Goal: Task Accomplishment & Management: Use online tool/utility

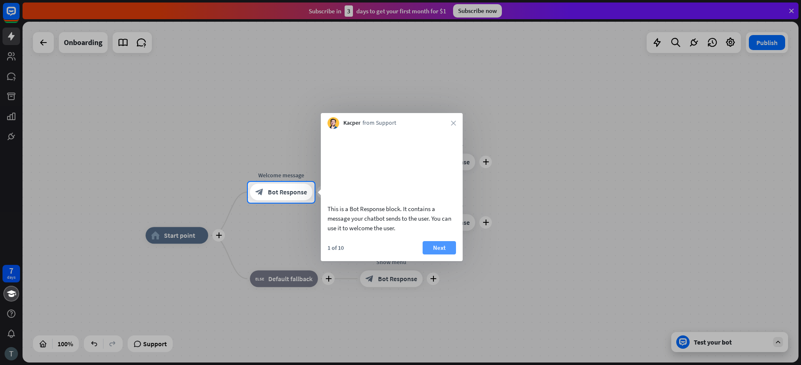
click at [434, 255] on button "Next" at bounding box center [439, 247] width 33 height 13
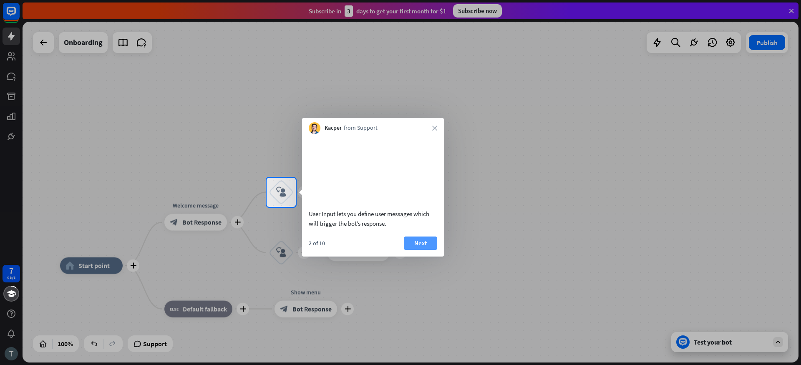
click at [420, 250] on button "Next" at bounding box center [420, 243] width 33 height 13
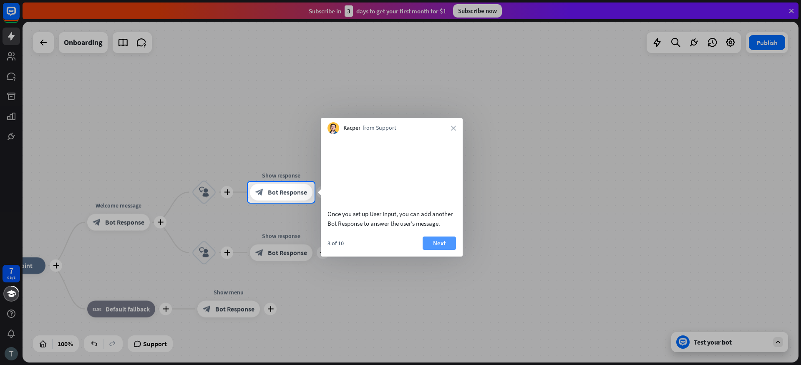
click at [436, 247] on button "Next" at bounding box center [439, 243] width 33 height 13
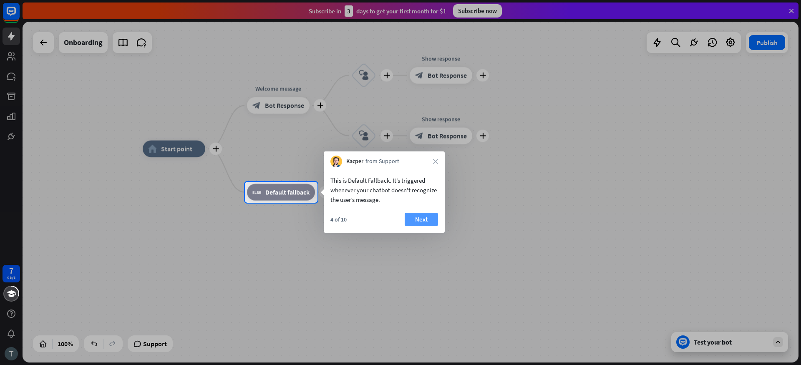
click at [422, 225] on button "Next" at bounding box center [421, 219] width 33 height 13
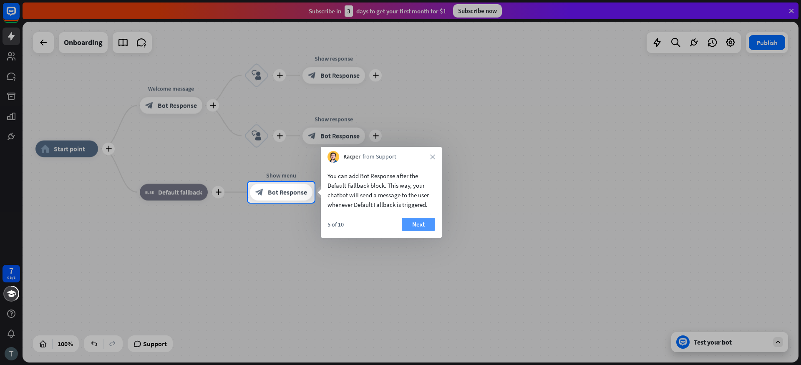
click at [411, 226] on button "Next" at bounding box center [418, 224] width 33 height 13
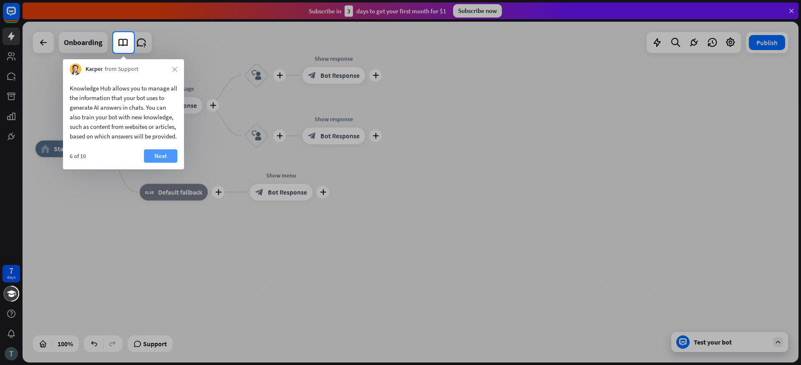
click at [168, 163] on button "Next" at bounding box center [160, 155] width 33 height 13
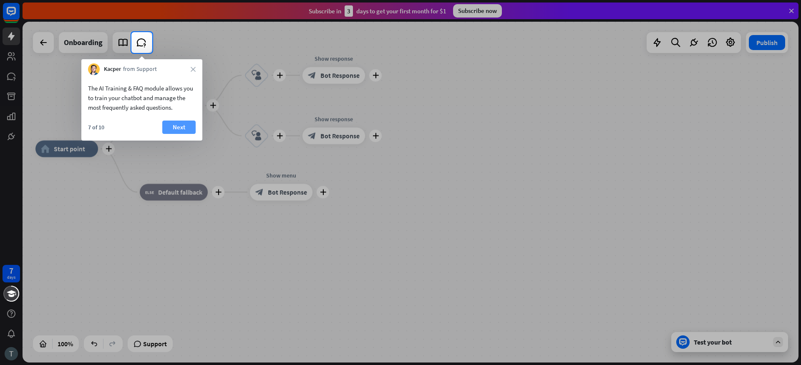
click at [181, 129] on button "Next" at bounding box center [178, 127] width 33 height 13
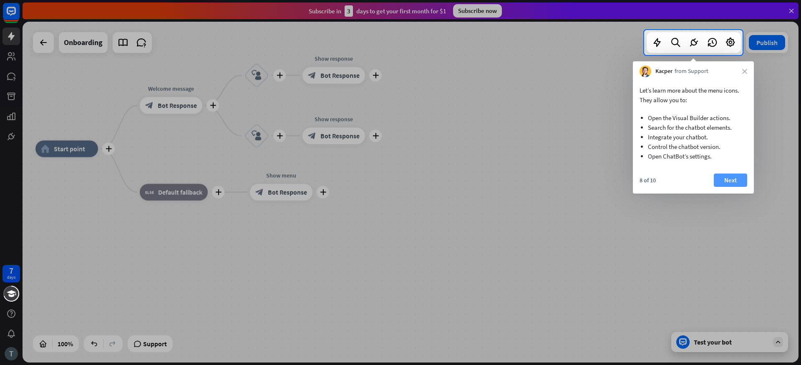
click at [727, 183] on button "Next" at bounding box center [730, 180] width 33 height 13
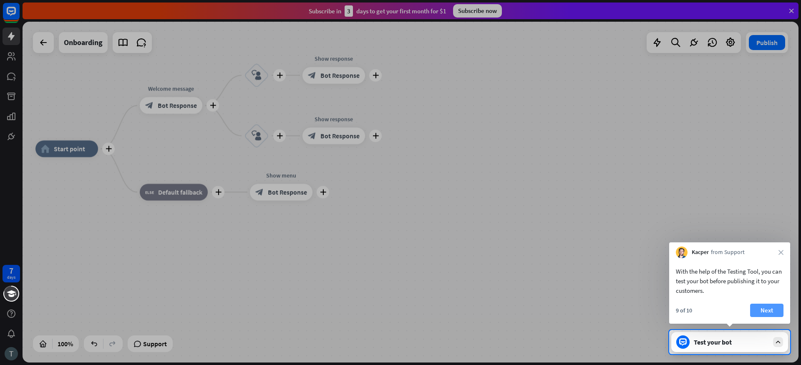
click at [762, 310] on button "Next" at bounding box center [766, 310] width 33 height 13
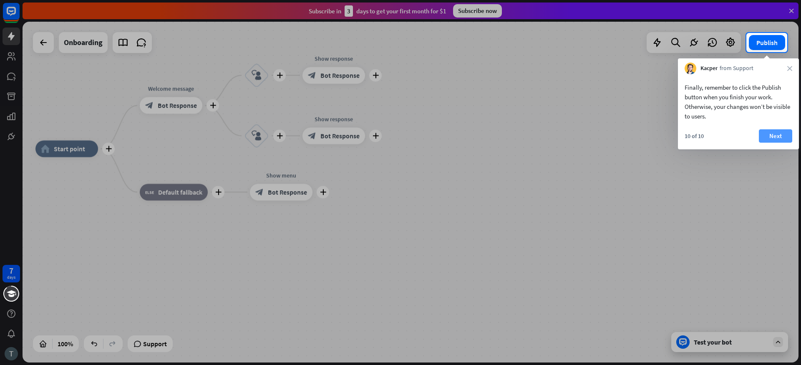
click at [774, 138] on button "Next" at bounding box center [775, 135] width 33 height 13
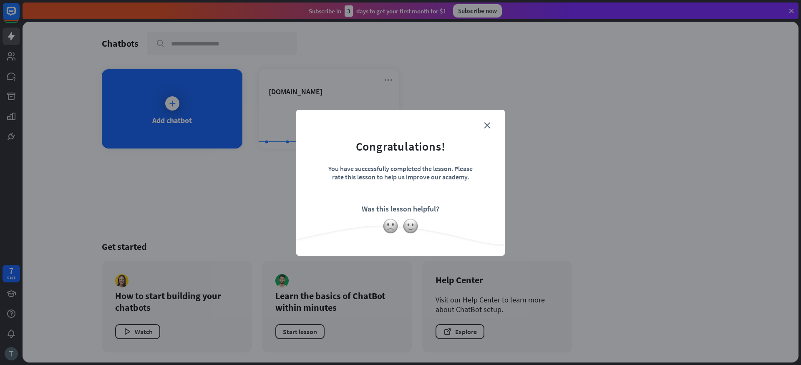
click at [492, 125] on form "Congratulations! You have successfully completed the lesson. Please rate this l…" at bounding box center [401, 170] width 188 height 100
click at [491, 125] on form "Congratulations! You have successfully completed the lesson. Please rate this l…" at bounding box center [401, 170] width 188 height 100
click at [487, 126] on icon "close" at bounding box center [487, 125] width 6 height 6
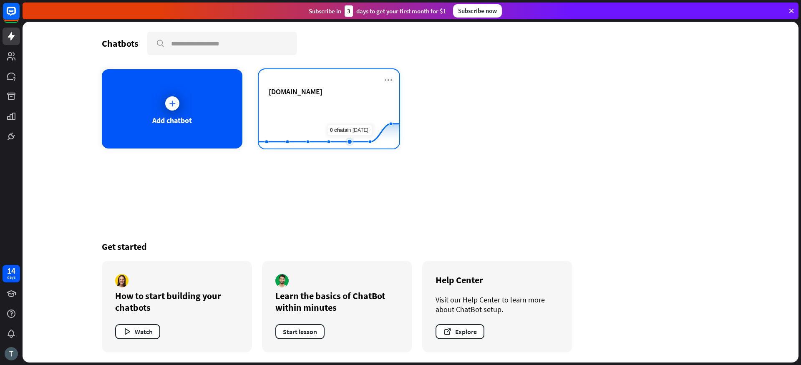
click at [357, 124] on icon at bounding box center [329, 124] width 166 height 0
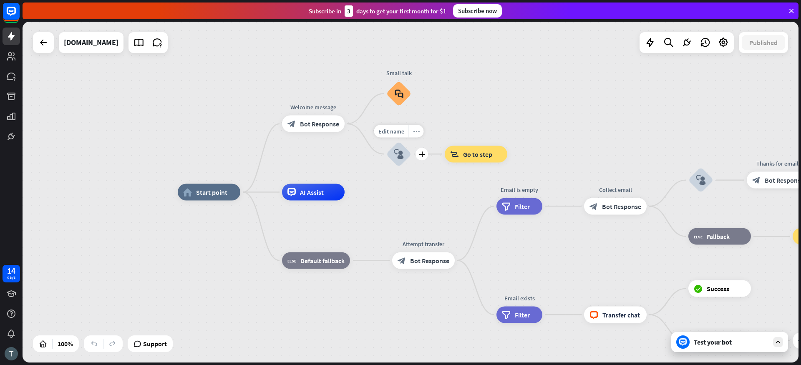
click at [416, 134] on icon "more_horiz" at bounding box center [416, 131] width 7 height 6
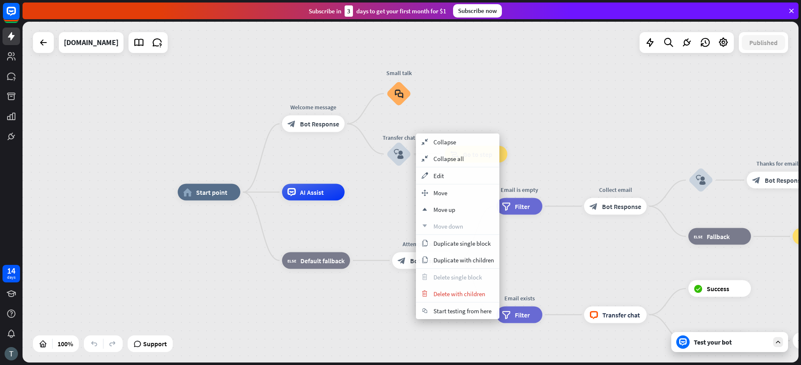
click at [504, 105] on div "home_2 Start point Welcome message block_bot_response Bot Response Small talk b…" at bounding box center [411, 192] width 776 height 341
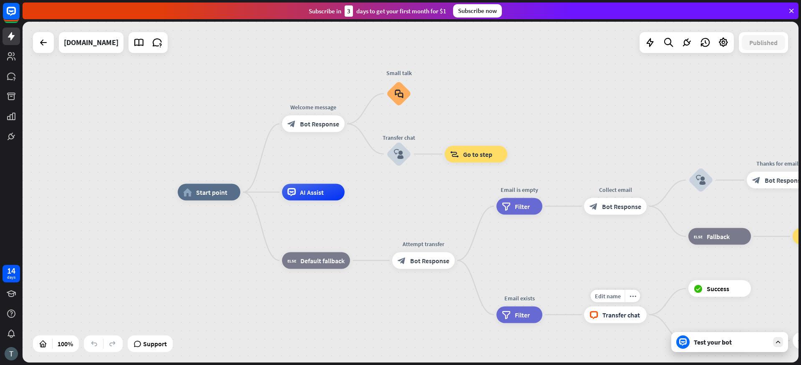
click at [598, 315] on icon "block_livechat" at bounding box center [594, 314] width 9 height 8
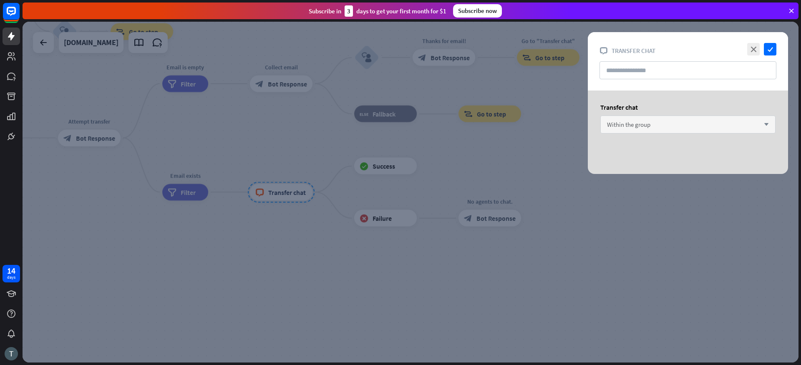
click at [618, 129] on div "Within the group arrow_down" at bounding box center [687, 125] width 175 height 18
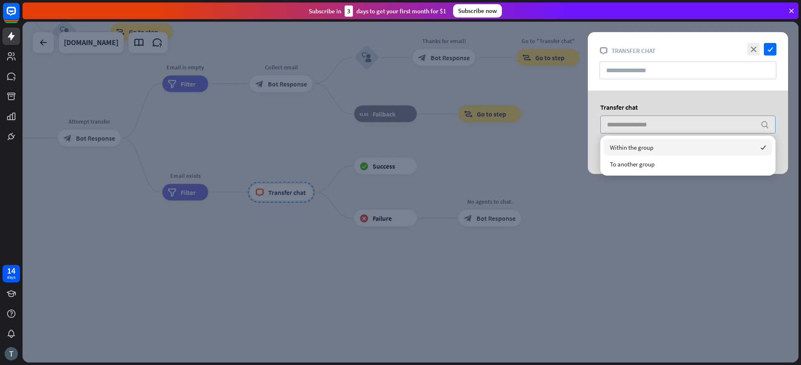
click at [618, 130] on input "search" at bounding box center [681, 124] width 149 height 17
click at [618, 111] on div "Transfer chat" at bounding box center [687, 107] width 175 height 8
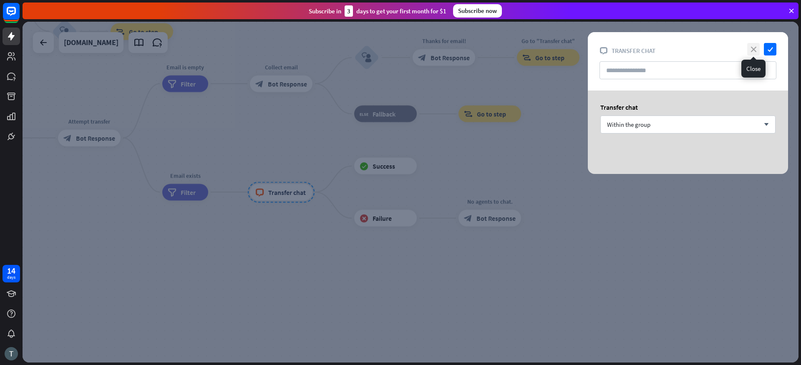
click at [749, 48] on icon "close" at bounding box center [753, 49] width 13 height 13
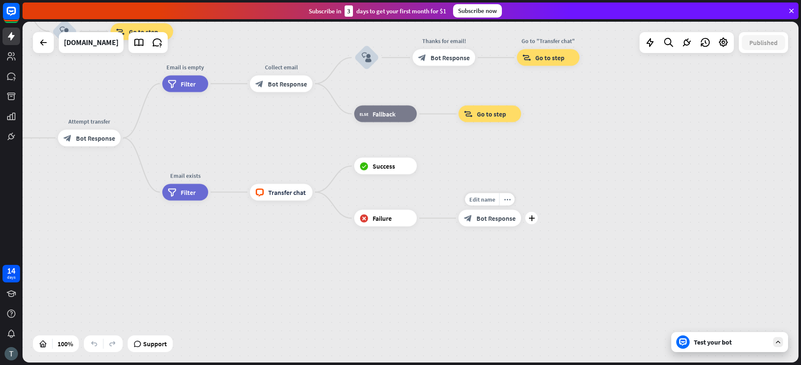
click at [500, 220] on span "Bot Response" at bounding box center [496, 218] width 39 height 8
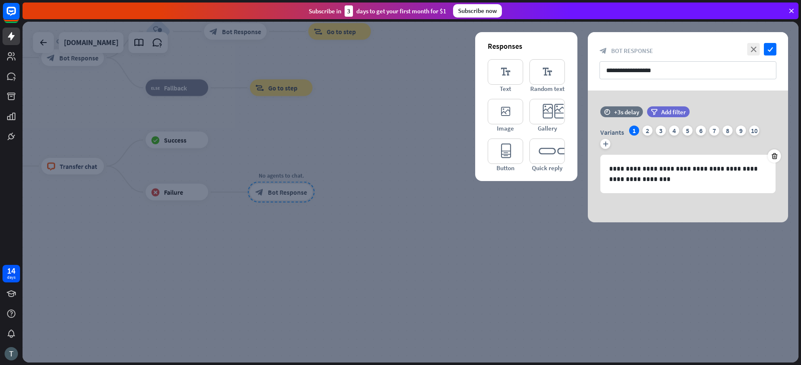
click at [761, 61] on div "**********" at bounding box center [688, 61] width 200 height 58
click at [767, 52] on icon "check" at bounding box center [770, 49] width 13 height 13
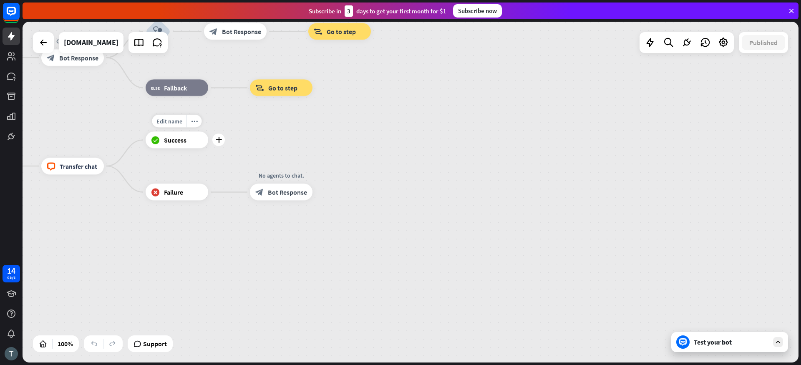
click at [195, 146] on div "block_success Success" at bounding box center [177, 140] width 63 height 17
click at [191, 125] on div "more_horiz" at bounding box center [194, 121] width 15 height 13
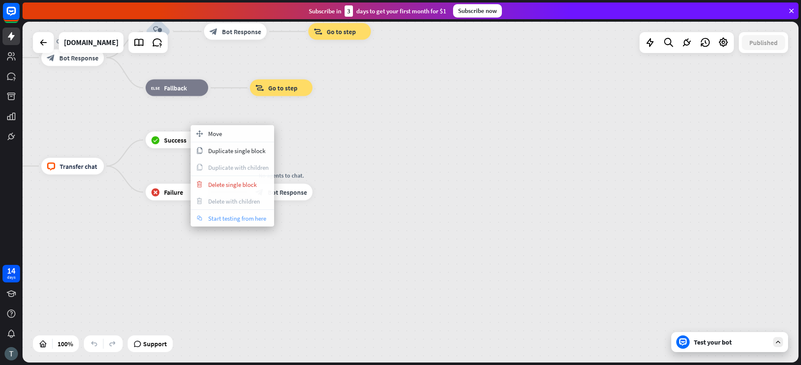
click at [232, 221] on span "Start testing from here" at bounding box center [237, 218] width 58 height 8
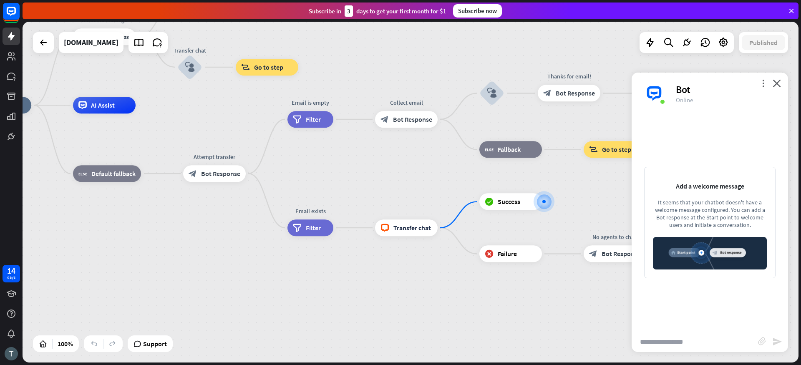
drag, startPoint x: 126, startPoint y: 303, endPoint x: 359, endPoint y: 313, distance: 233.1
click at [359, 313] on div "home_2 Start point Welcome message block_bot_response Bot Response Small talk b…" at bounding box center [357, 275] width 776 height 341
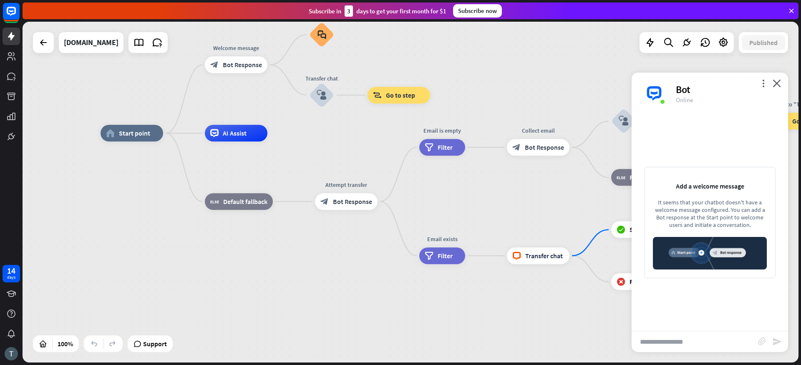
drag, startPoint x: 227, startPoint y: 251, endPoint x: 351, endPoint y: 278, distance: 126.5
click at [351, 278] on div "home_2 Start point Welcome message block_bot_response Bot Response Small talk b…" at bounding box center [489, 303] width 776 height 341
click at [127, 140] on div "home_2 Start point" at bounding box center [132, 133] width 63 height 17
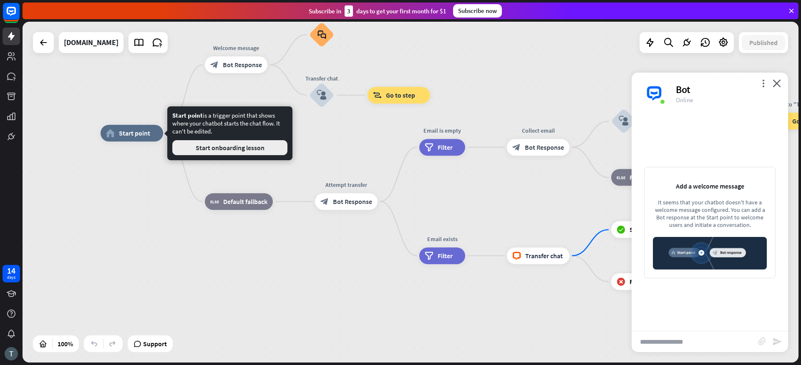
click at [254, 151] on button "Start onboarding lesson" at bounding box center [229, 147] width 115 height 15
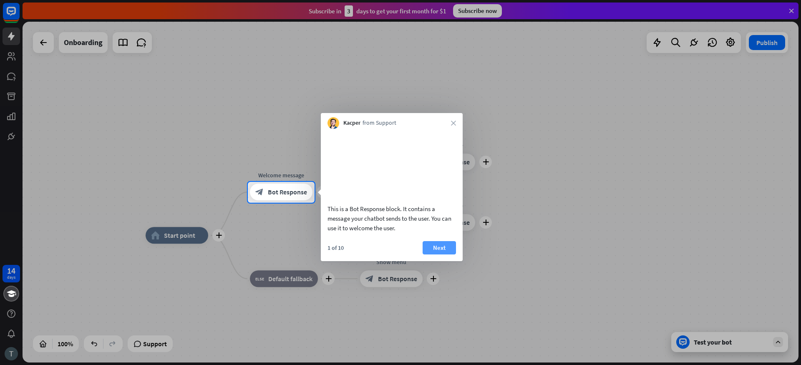
click at [434, 255] on button "Next" at bounding box center [439, 247] width 33 height 13
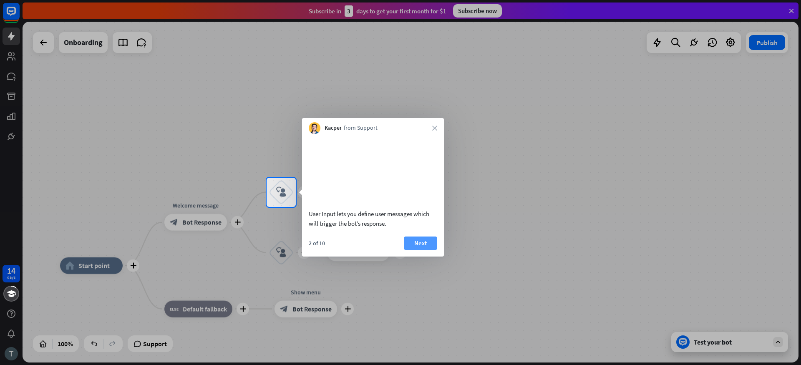
click at [416, 250] on button "Next" at bounding box center [420, 243] width 33 height 13
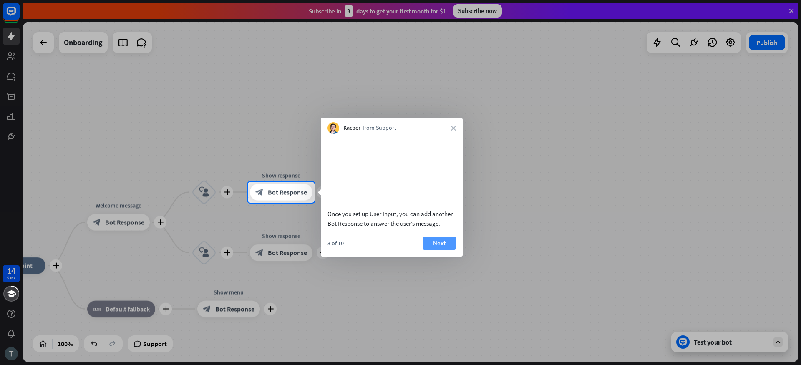
click at [434, 250] on button "Next" at bounding box center [439, 243] width 33 height 13
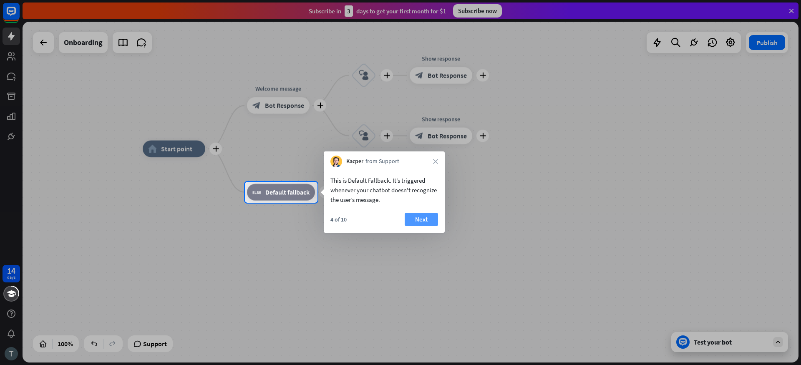
click at [416, 222] on button "Next" at bounding box center [421, 219] width 33 height 13
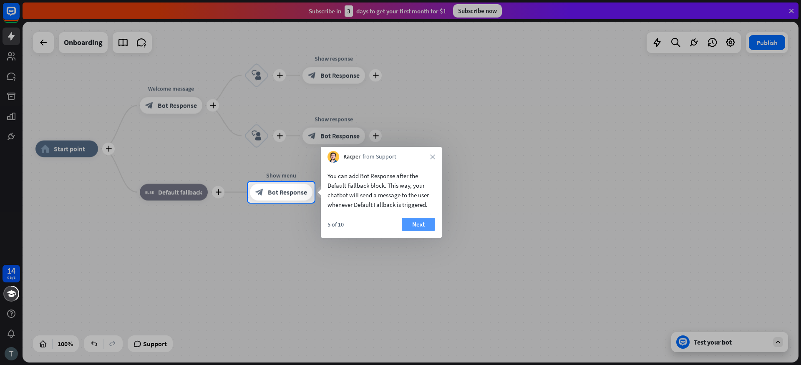
click at [421, 225] on button "Next" at bounding box center [418, 224] width 33 height 13
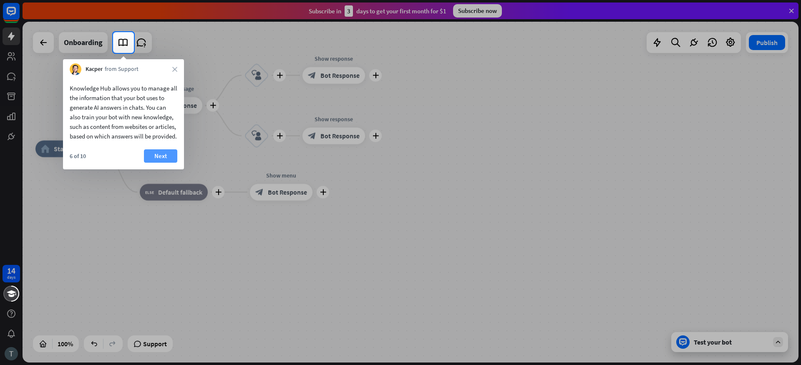
click at [154, 163] on button "Next" at bounding box center [160, 155] width 33 height 13
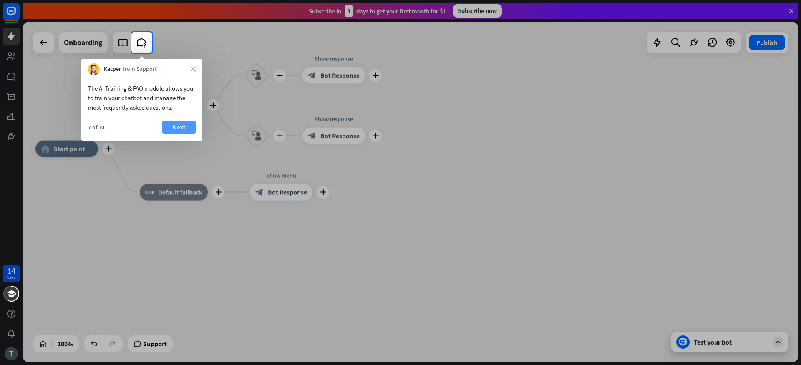
click at [183, 131] on button "Next" at bounding box center [178, 127] width 33 height 13
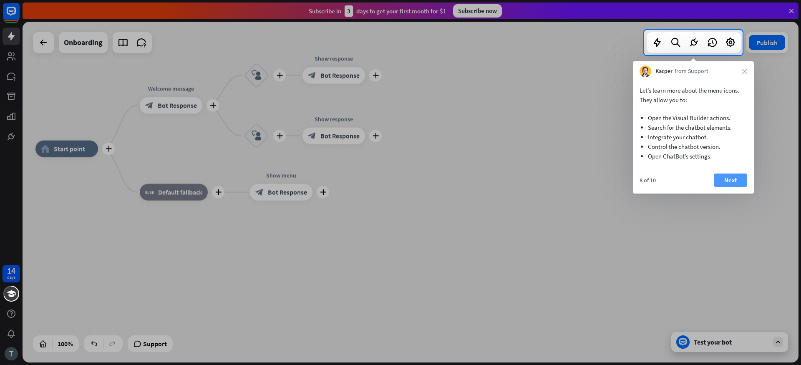
click at [723, 183] on button "Next" at bounding box center [730, 180] width 33 height 13
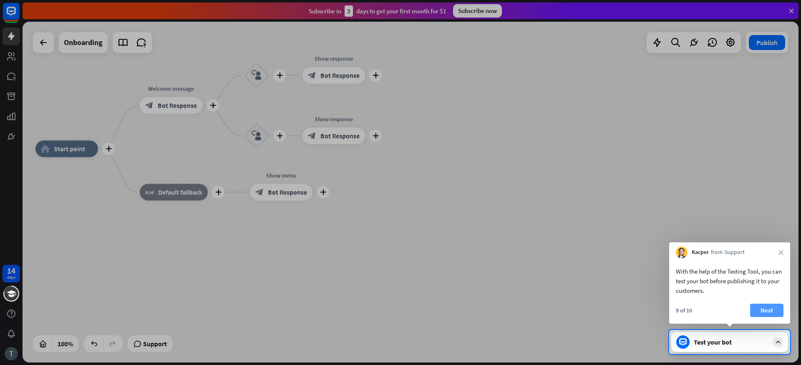
click at [765, 312] on button "Next" at bounding box center [766, 310] width 33 height 13
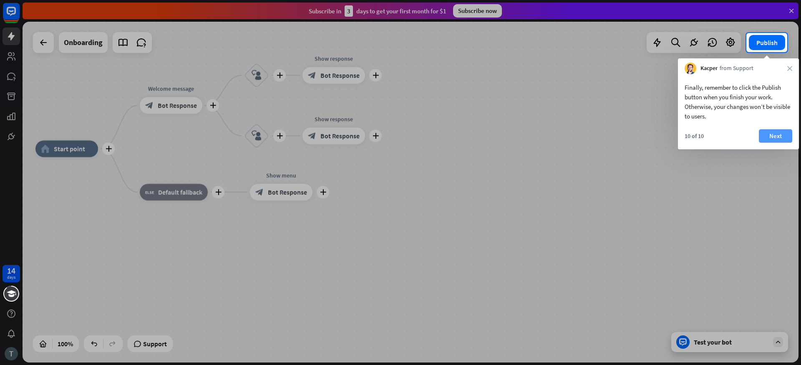
click at [765, 141] on button "Next" at bounding box center [775, 135] width 33 height 13
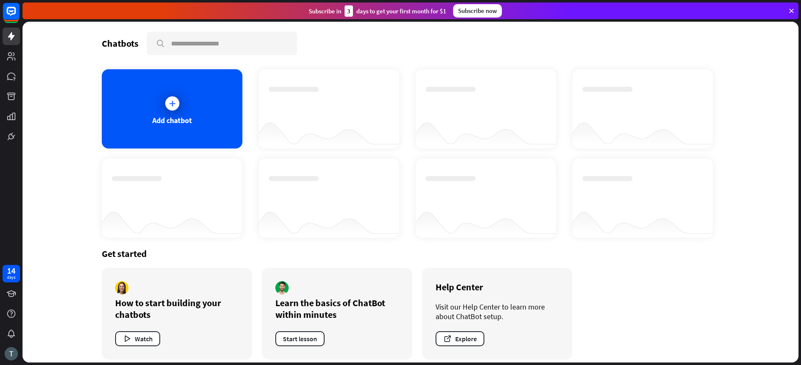
click at [764, 143] on div "Chatbots search Add chatbot Get started How to start building your chatbots Wat…" at bounding box center [411, 192] width 776 height 341
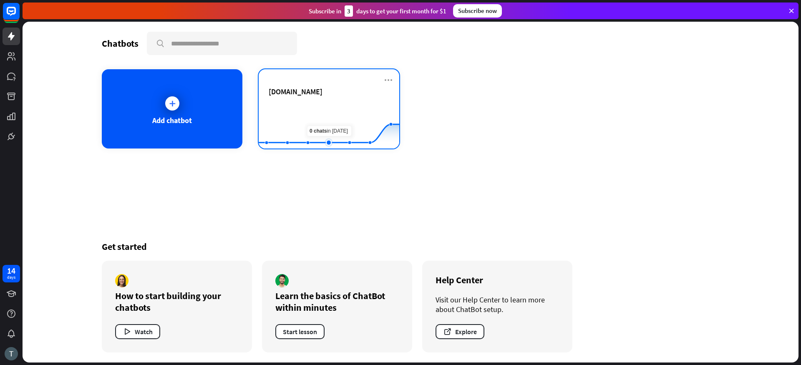
click at [333, 115] on rect at bounding box center [329, 128] width 141 height 52
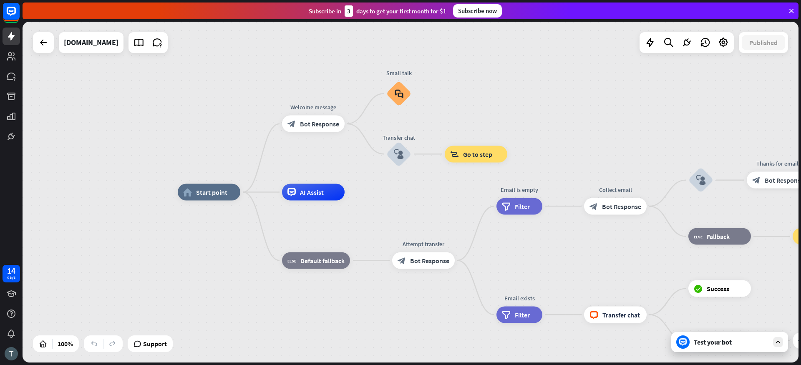
click at [744, 346] on div "Test your bot" at bounding box center [729, 342] width 117 height 20
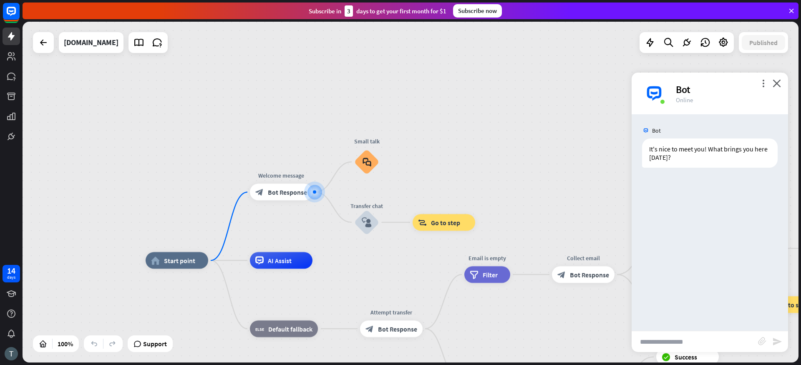
click at [659, 334] on input "text" at bounding box center [695, 341] width 126 height 21
type input "**********"
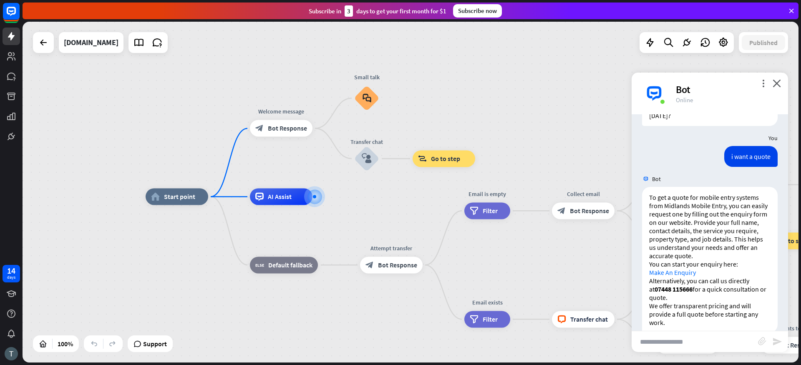
scroll to position [56, 0]
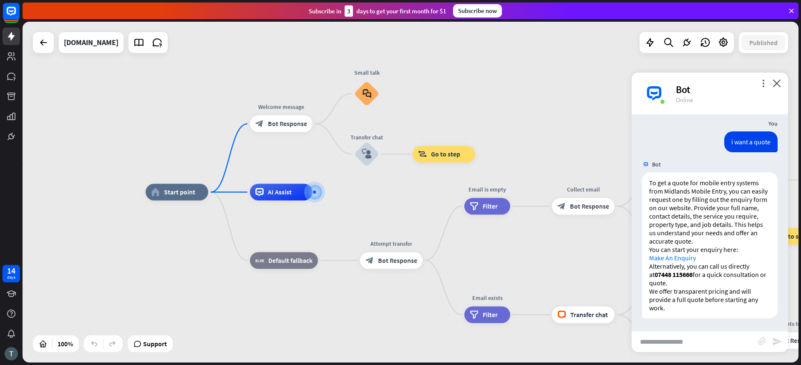
drag, startPoint x: 666, startPoint y: 345, endPoint x: 661, endPoint y: 362, distance: 17.9
click at [666, 346] on input "text" at bounding box center [695, 341] width 126 height 21
type input "******"
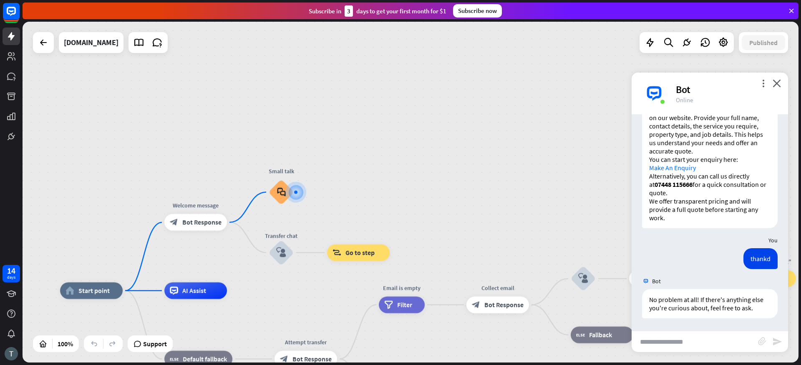
scroll to position [146, 0]
type input "**********"
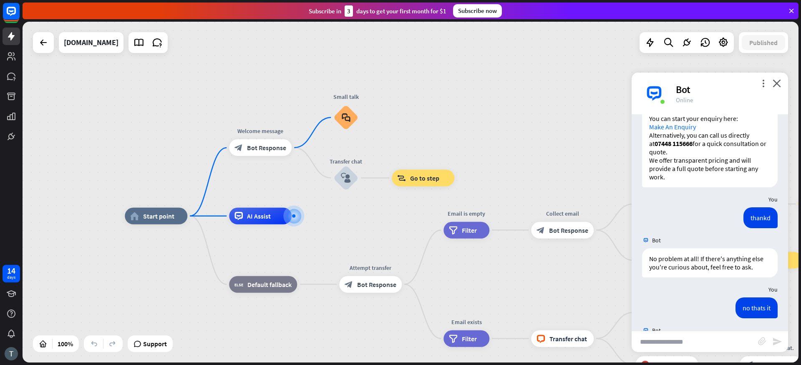
scroll to position [312, 0]
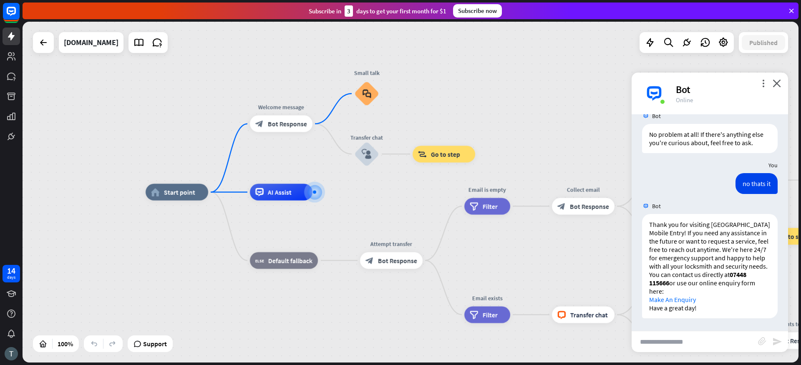
click at [760, 89] on div "Bot" at bounding box center [727, 89] width 102 height 13
click at [766, 87] on icon "more_vert" at bounding box center [763, 83] width 8 height 8
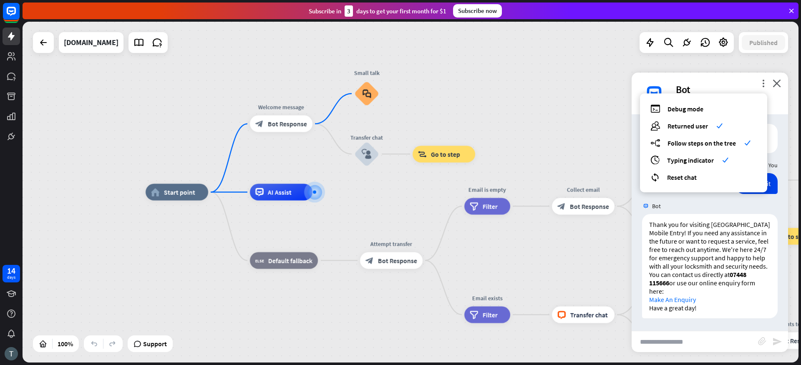
click at [776, 88] on div "Bot" at bounding box center [727, 89] width 102 height 13
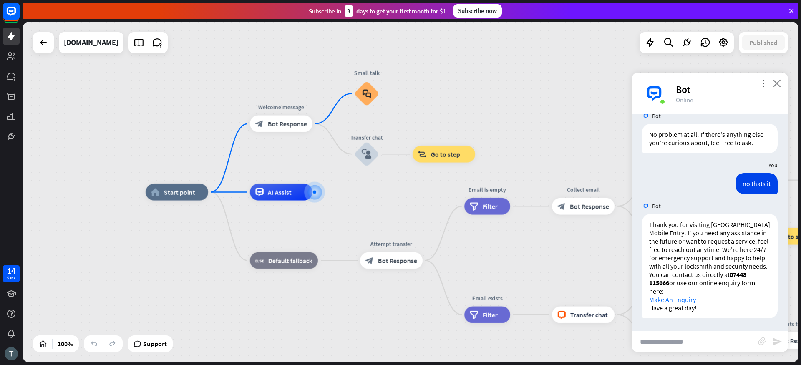
click at [774, 84] on icon "close" at bounding box center [777, 83] width 8 height 8
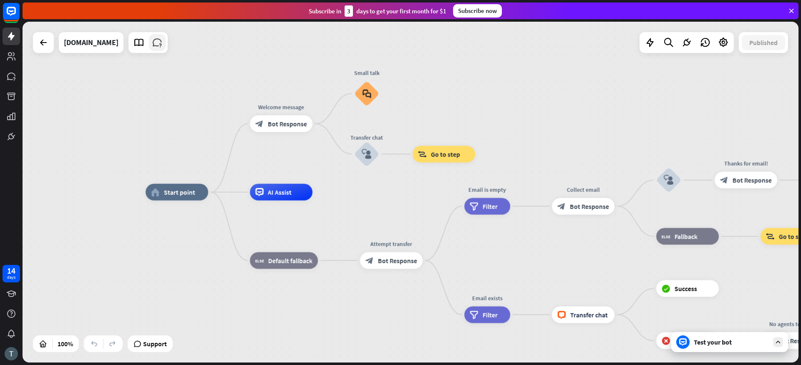
click at [166, 44] on link at bounding box center [157, 42] width 17 height 17
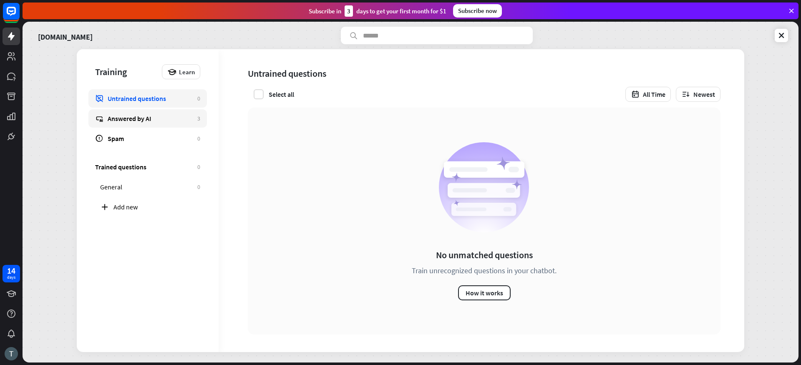
click at [169, 124] on link "Answered by AI 3" at bounding box center [147, 118] width 119 height 18
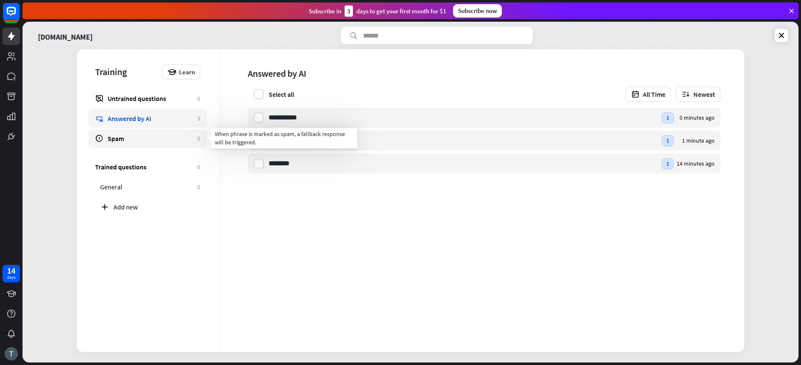
click at [125, 144] on link "Spam 0" at bounding box center [147, 138] width 119 height 18
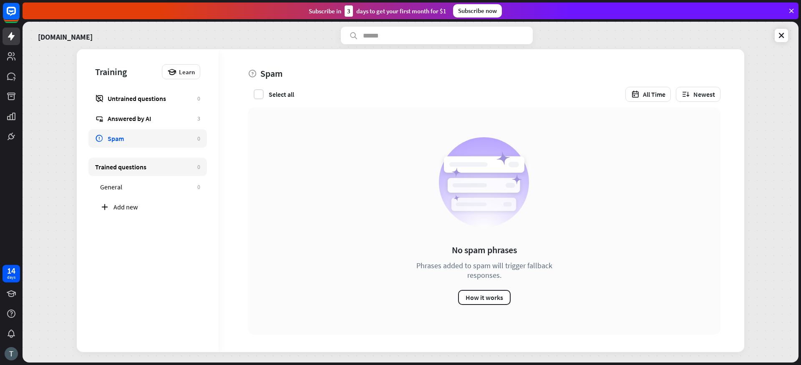
click at [106, 167] on div "Trained questions" at bounding box center [144, 167] width 98 height 8
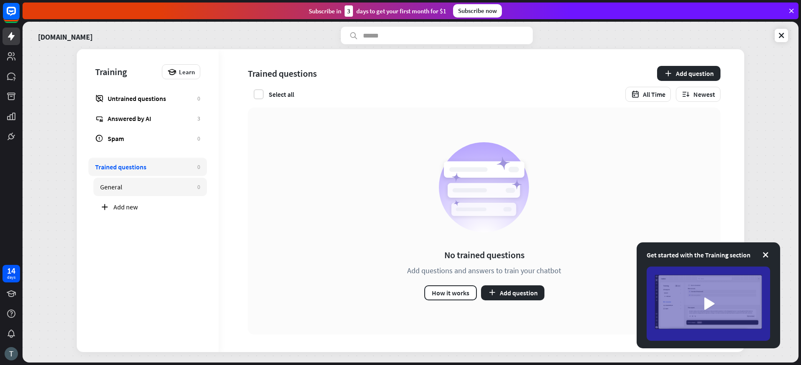
click at [146, 189] on div "General" at bounding box center [146, 187] width 93 height 8
click at [131, 205] on div "Add new" at bounding box center [157, 207] width 87 height 8
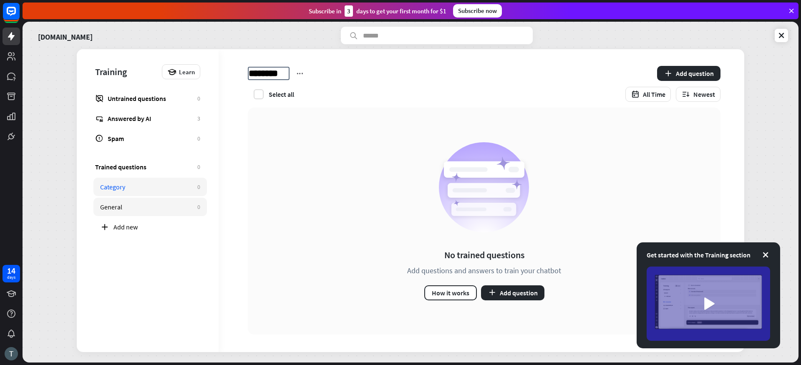
click at [140, 202] on link "General 0" at bounding box center [150, 207] width 114 height 18
click at [517, 293] on button "Add question" at bounding box center [512, 292] width 63 height 15
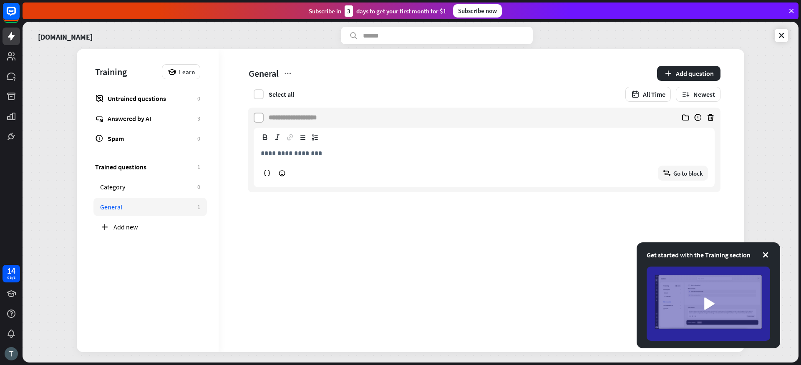
click at [260, 122] on label at bounding box center [259, 118] width 10 height 10
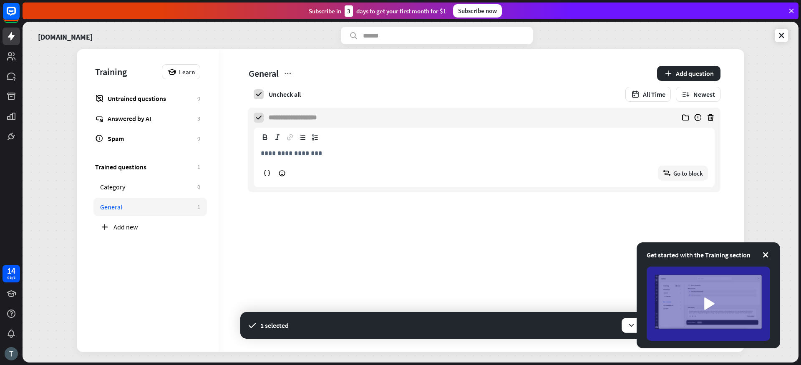
click at [325, 124] on input at bounding box center [297, 118] width 57 height 20
click at [298, 152] on p "**********" at bounding box center [484, 153] width 447 height 10
click at [310, 124] on input at bounding box center [297, 118] width 57 height 20
click at [353, 128] on div "**********" at bounding box center [484, 158] width 461 height 60
click at [325, 121] on input at bounding box center [297, 118] width 57 height 20
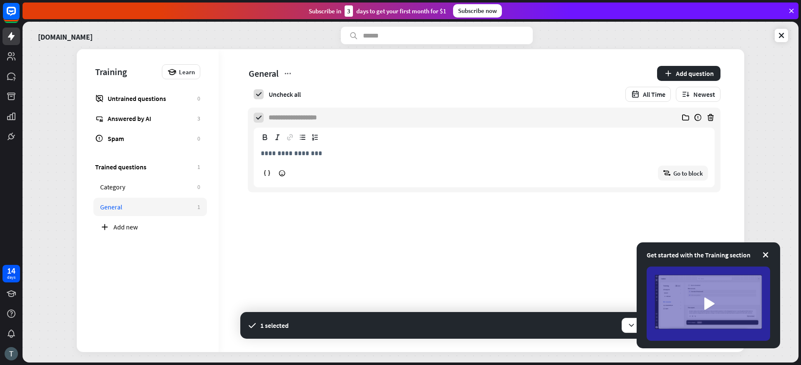
click at [653, 103] on div "General Add question Uncheck all All Time Newest" at bounding box center [479, 78] width 520 height 58
click at [653, 100] on button "All Time" at bounding box center [648, 94] width 45 height 15
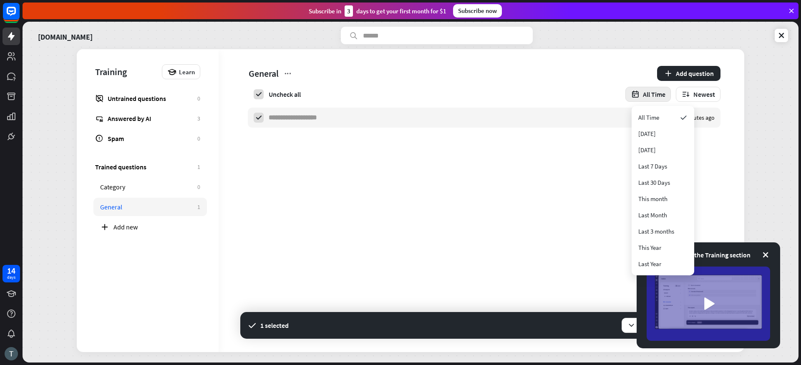
click at [653, 100] on button "All Time" at bounding box center [648, 94] width 45 height 15
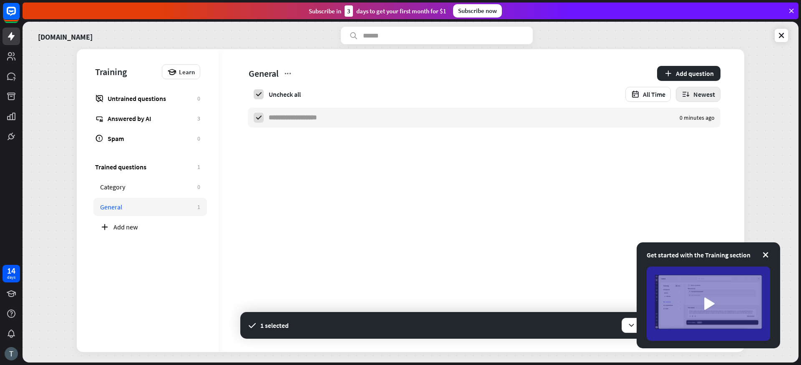
click at [705, 99] on button "Newest" at bounding box center [698, 94] width 45 height 15
click at [704, 100] on button "Newest" at bounding box center [698, 94] width 45 height 15
click at [318, 124] on input at bounding box center [297, 118] width 57 height 20
click at [189, 79] on div "Training Learn Untrained questions 0 Answered by AI 3 Spam 0" at bounding box center [148, 98] width 142 height 98
click at [189, 77] on div "Learn" at bounding box center [181, 71] width 38 height 15
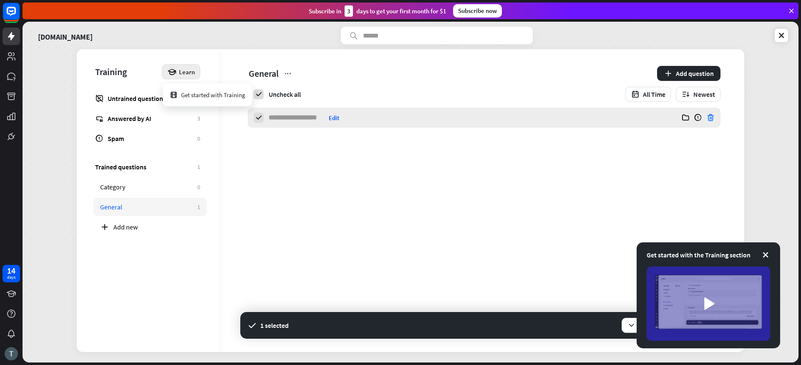
click at [715, 121] on icon at bounding box center [710, 118] width 8 height 8
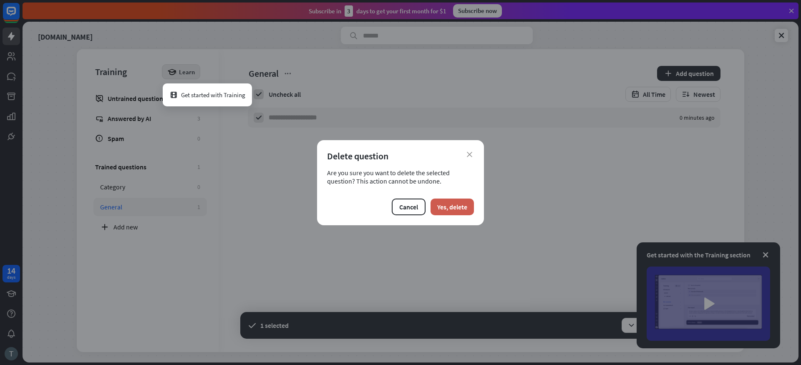
click at [446, 207] on button "Yes, delete" at bounding box center [452, 207] width 43 height 17
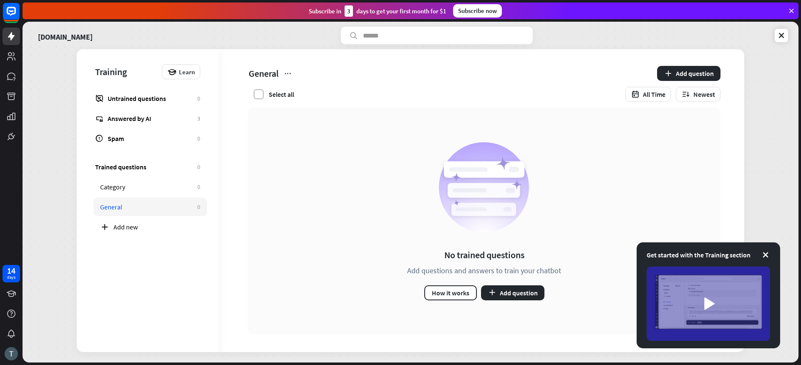
click at [260, 98] on label at bounding box center [259, 94] width 10 height 10
click at [164, 232] on div "Add new" at bounding box center [150, 227] width 114 height 18
drag, startPoint x: 712, startPoint y: 146, endPoint x: 676, endPoint y: 265, distance: 124.1
click at [716, 156] on div "No trained questions Add questions and answers to train your chatbot How it wor…" at bounding box center [484, 221] width 473 height 227
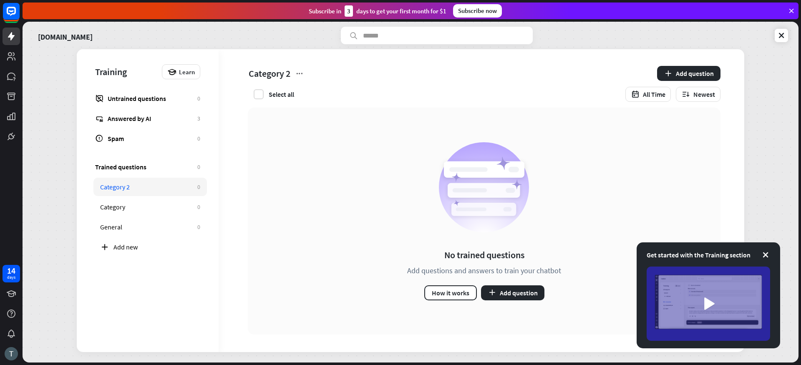
drag, startPoint x: 714, startPoint y: 202, endPoint x: 561, endPoint y: 364, distance: 223.2
click at [682, 232] on div "No trained questions Add questions and answers to train your chatbot How it wor…" at bounding box center [484, 221] width 473 height 227
click at [199, 192] on link "Category 2 0" at bounding box center [150, 187] width 114 height 18
drag, startPoint x: 199, startPoint y: 192, endPoint x: 192, endPoint y: 195, distance: 7.5
drag, startPoint x: 298, startPoint y: 88, endPoint x: 264, endPoint y: 179, distance: 97.8
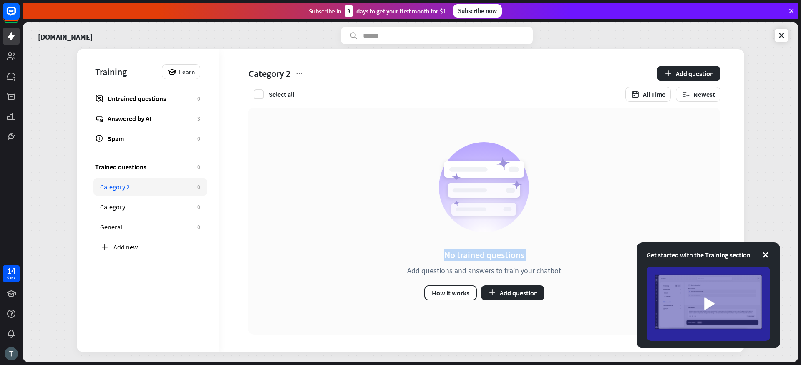
click at [270, 163] on div "Category 2 Add question Select all All Time Newest No trained questions Add que…" at bounding box center [482, 200] width 526 height 303
click at [300, 71] on icon at bounding box center [299, 73] width 8 height 8
click at [318, 120] on div "Rename [GEOGRAPHIC_DATA]" at bounding box center [326, 102] width 63 height 39
click at [318, 115] on div "Delete" at bounding box center [315, 110] width 28 height 16
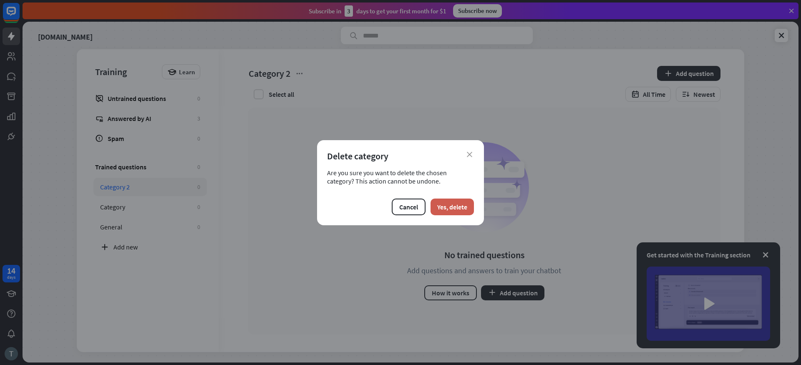
click at [445, 209] on button "Yes, delete" at bounding box center [452, 207] width 43 height 17
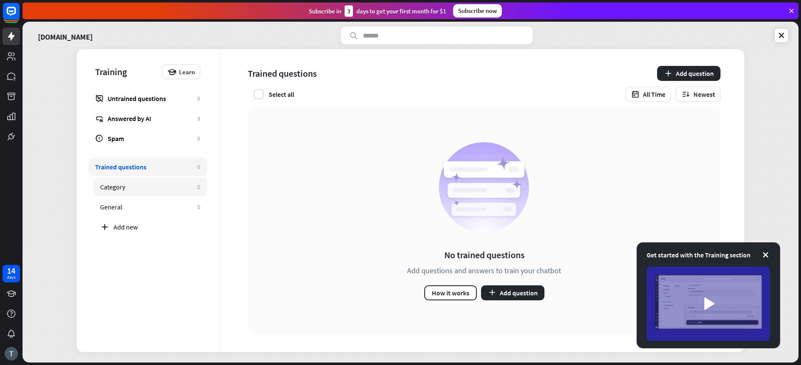
click at [115, 189] on div "Category" at bounding box center [146, 187] width 93 height 8
click at [125, 214] on link "General 0" at bounding box center [150, 207] width 114 height 18
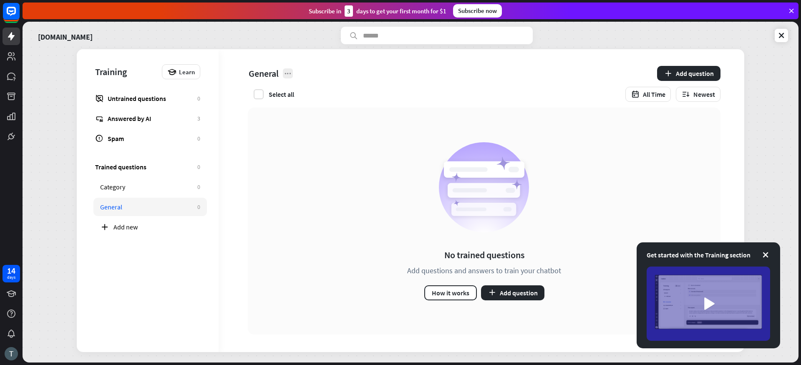
click at [291, 73] on icon at bounding box center [288, 73] width 8 height 8
click at [305, 116] on div "Delete" at bounding box center [304, 110] width 28 height 16
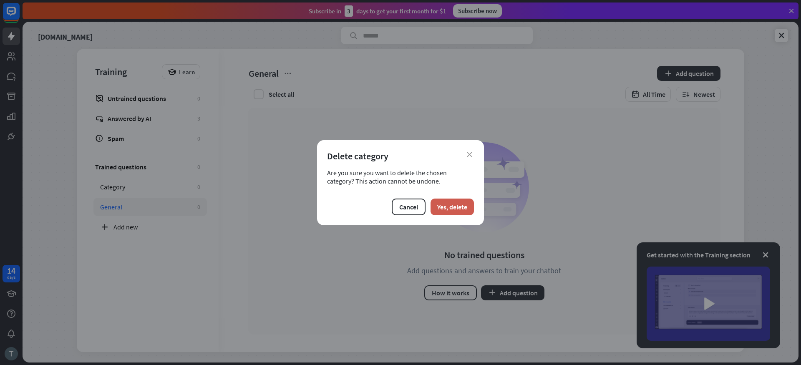
click at [460, 209] on button "Yes, delete" at bounding box center [452, 207] width 43 height 17
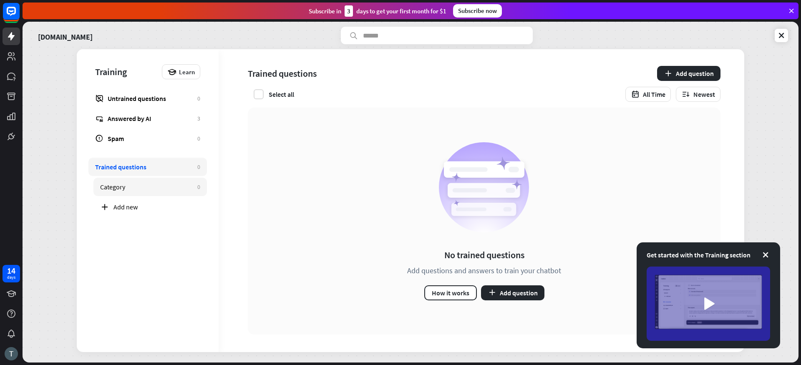
click at [131, 193] on link "Category 0" at bounding box center [150, 187] width 114 height 18
drag, startPoint x: 517, startPoint y: 164, endPoint x: 418, endPoint y: 112, distance: 111.6
click at [418, 112] on div "No trained questions Add questions and answers to train your chatbot How it wor…" at bounding box center [484, 221] width 473 height 227
drag, startPoint x: 288, startPoint y: 80, endPoint x: 276, endPoint y: 127, distance: 48.7
click at [286, 106] on div "Category Add question Select all All Time Newest" at bounding box center [479, 78] width 520 height 58
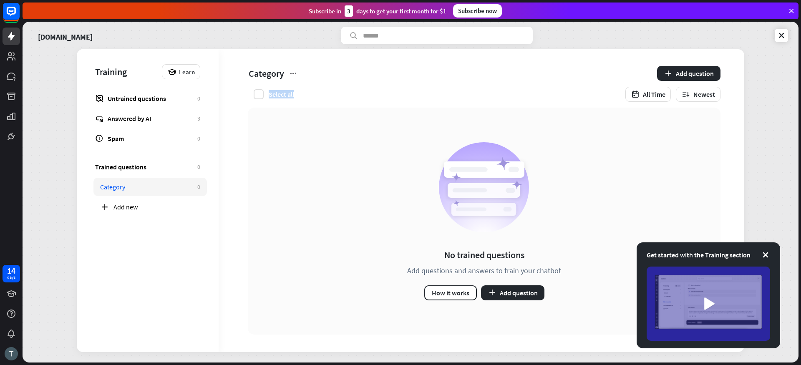
drag, startPoint x: 283, startPoint y: 86, endPoint x: 295, endPoint y: 99, distance: 18.0
click at [295, 91] on div "Select all All Time Newest" at bounding box center [484, 94] width 473 height 15
click at [291, 76] on icon at bounding box center [293, 73] width 8 height 8
click at [296, 71] on icon at bounding box center [293, 73] width 8 height 8
click at [291, 81] on div "Category" at bounding box center [450, 73] width 405 height 15
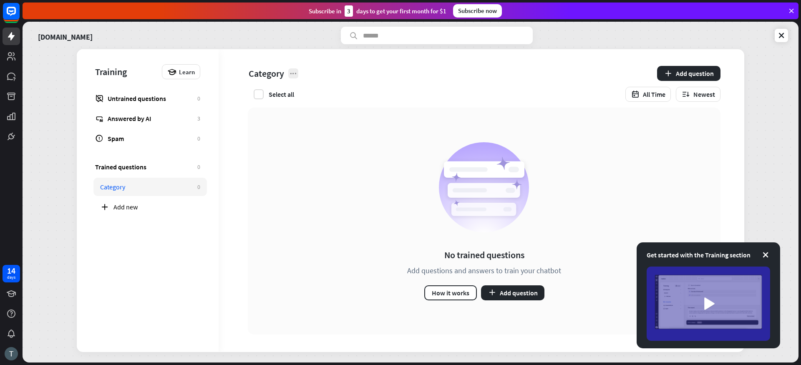
click at [292, 76] on icon at bounding box center [293, 73] width 8 height 8
click at [550, 83] on div "Category Add question Select all All Time Newest" at bounding box center [479, 78] width 520 height 58
click at [142, 101] on div "Untrained questions" at bounding box center [151, 98] width 86 height 8
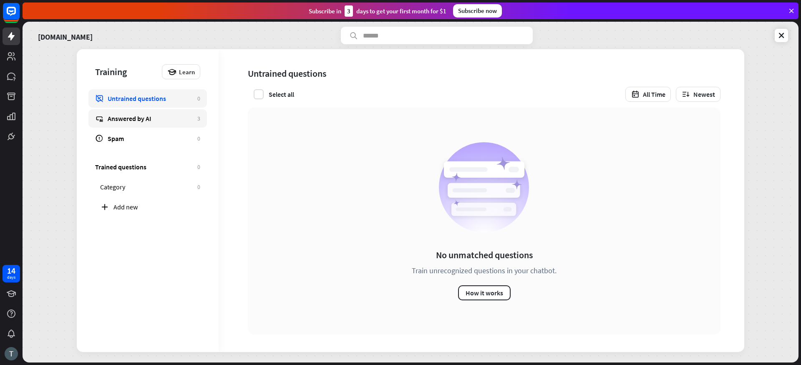
click at [136, 124] on link "Answered by AI 3" at bounding box center [147, 118] width 119 height 18
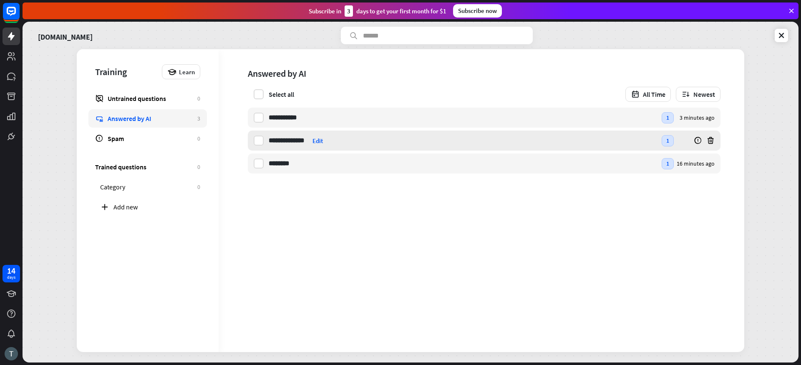
click at [364, 144] on div "**********" at bounding box center [463, 141] width 388 height 20
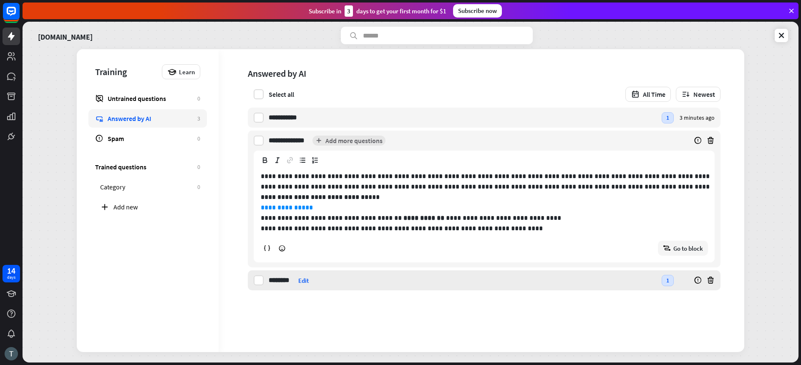
click at [331, 285] on div "******** chat now Edit" at bounding box center [463, 280] width 388 height 20
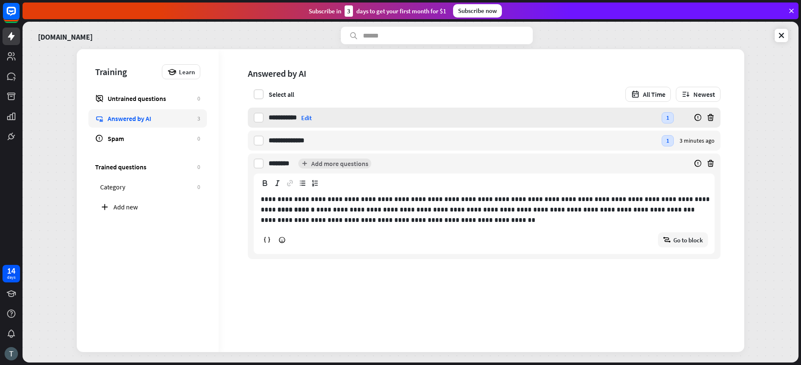
click at [278, 114] on input "**********" at bounding box center [283, 118] width 29 height 20
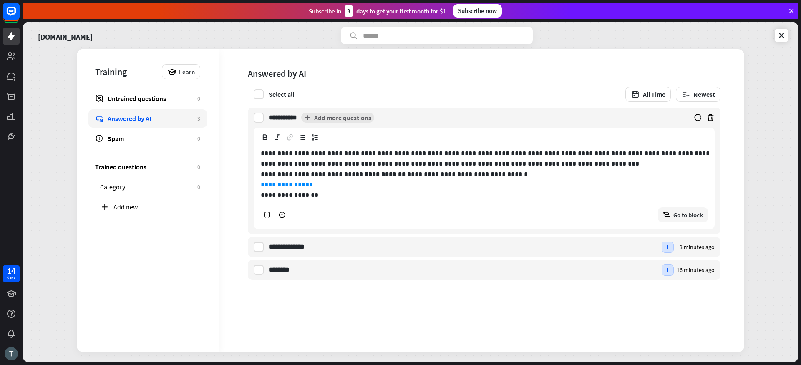
click at [278, 95] on div "Select all" at bounding box center [281, 94] width 25 height 8
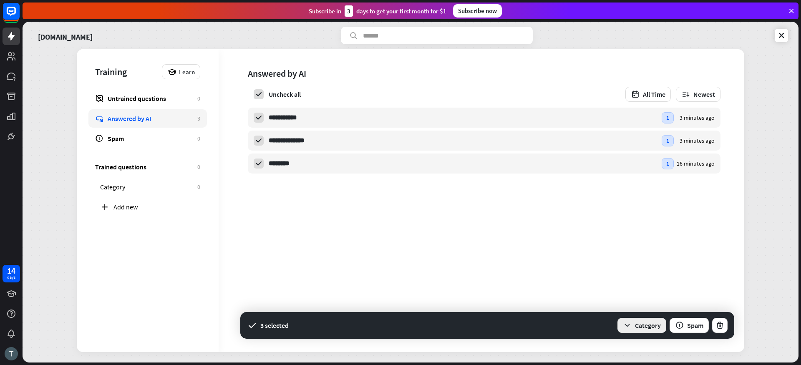
click at [633, 330] on button "Category" at bounding box center [642, 325] width 49 height 15
click at [606, 207] on span "**********" at bounding box center [479, 162] width 520 height 109
click at [167, 103] on link "Untrained questions 0" at bounding box center [147, 98] width 119 height 18
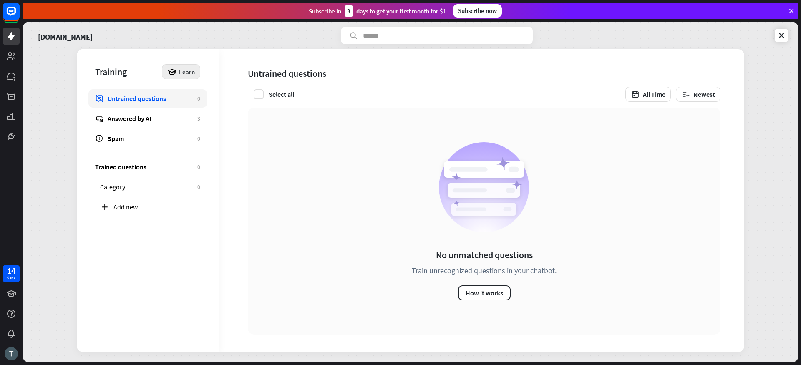
click at [179, 74] on div "Learn" at bounding box center [181, 71] width 38 height 15
click at [223, 94] on div "Get started with Training" at bounding box center [207, 95] width 76 height 16
